Goal: Task Accomplishment & Management: Manage account settings

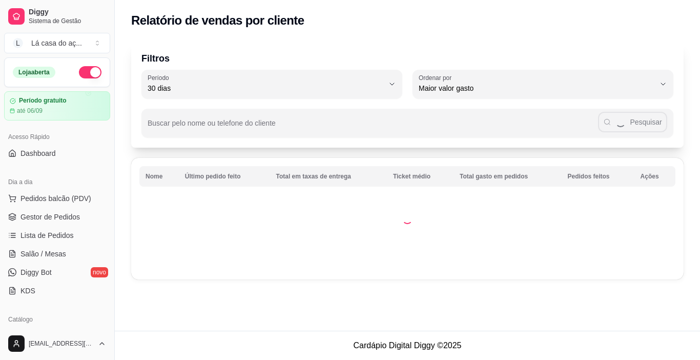
select select "30"
select select "HIGHEST_TOTAL_SPENT_WITH_ORDERS"
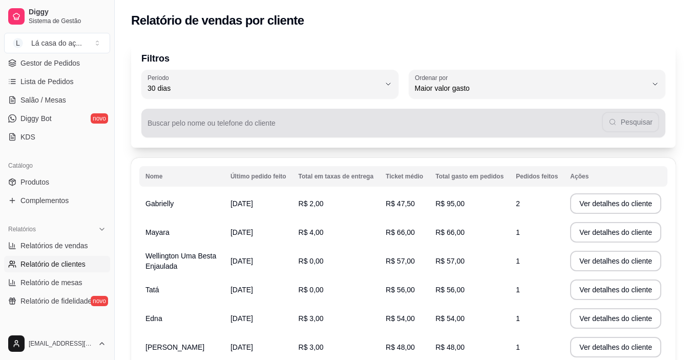
click at [468, 126] on input "Buscar pelo nome ou telefone do cliente" at bounding box center [375, 127] width 454 height 10
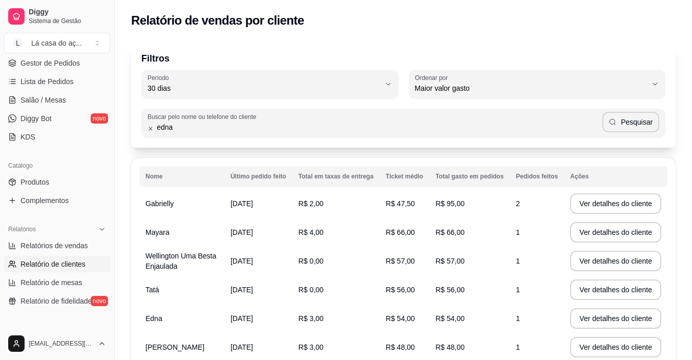
type input "edna"
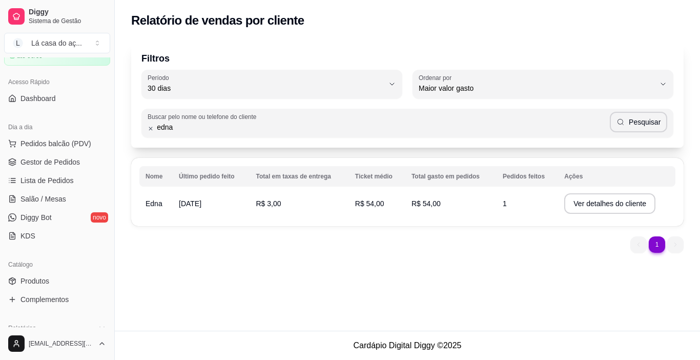
scroll to position [51, 0]
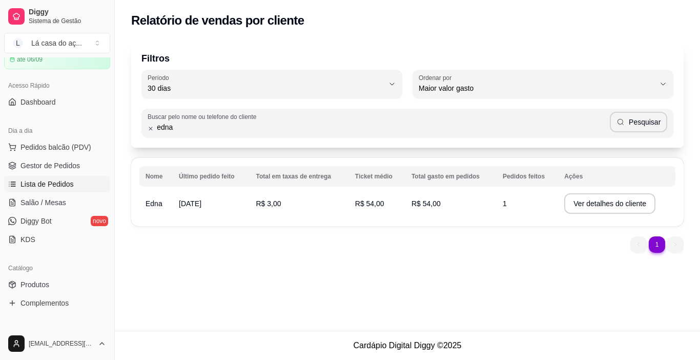
click at [57, 186] on span "Lista de Pedidos" at bounding box center [46, 184] width 53 height 10
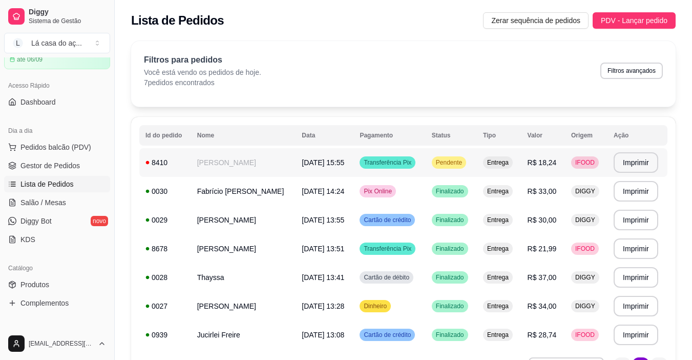
click at [516, 167] on tr "**********" at bounding box center [403, 162] width 528 height 29
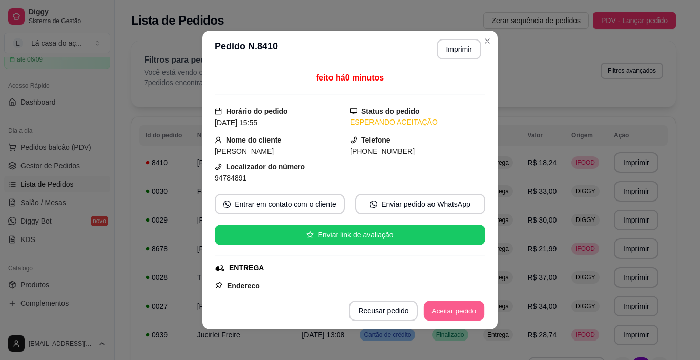
click at [448, 312] on button "Aceitar pedido" at bounding box center [454, 311] width 60 height 20
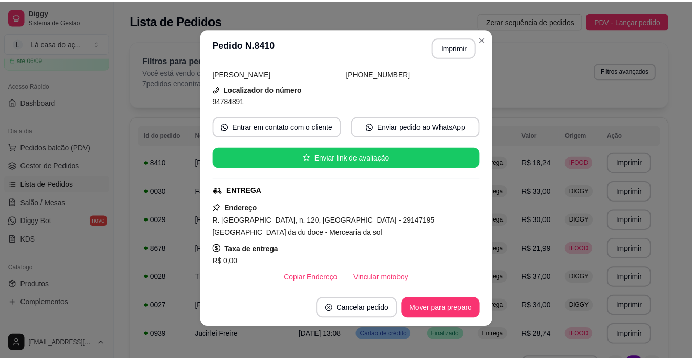
scroll to position [24, 0]
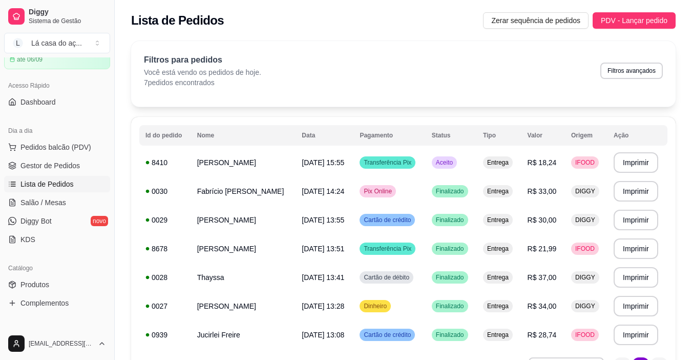
click at [403, 82] on div "Filtros para pedidos Você está vendo os pedidos de hoje. 7 pedidos encontrados …" at bounding box center [403, 71] width 519 height 34
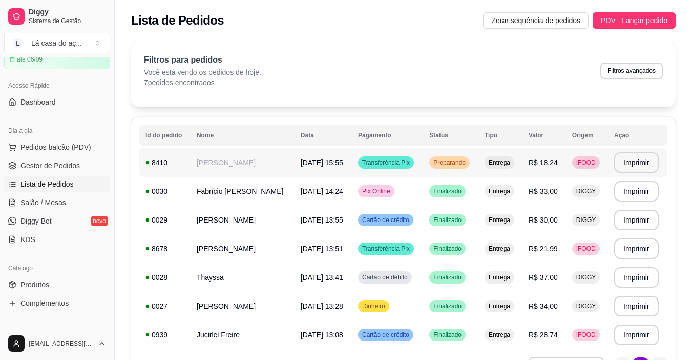
click at [431, 161] on span "Preparando" at bounding box center [449, 162] width 36 height 8
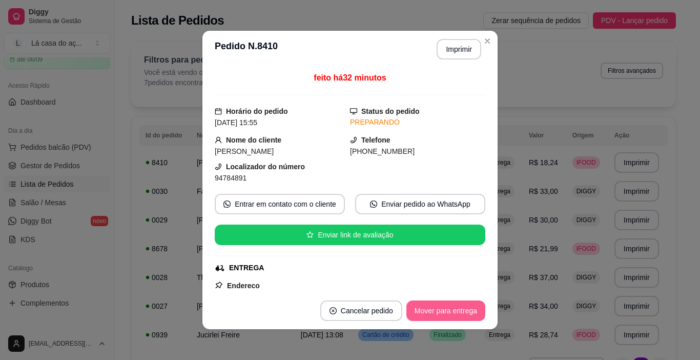
click at [449, 313] on button "Mover para entrega" at bounding box center [445, 310] width 79 height 20
click at [449, 312] on button "Mover para finalizado" at bounding box center [442, 310] width 85 height 20
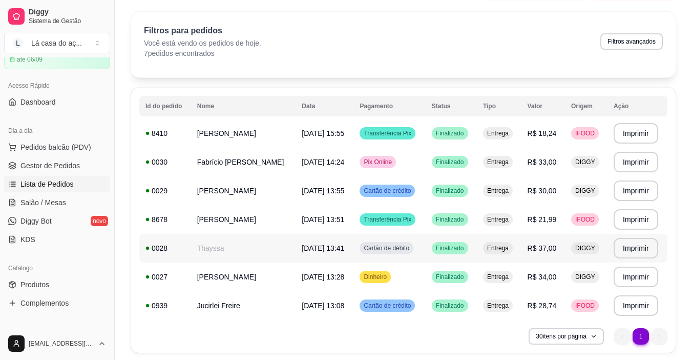
scroll to position [0, 0]
